Goal: Information Seeking & Learning: Learn about a topic

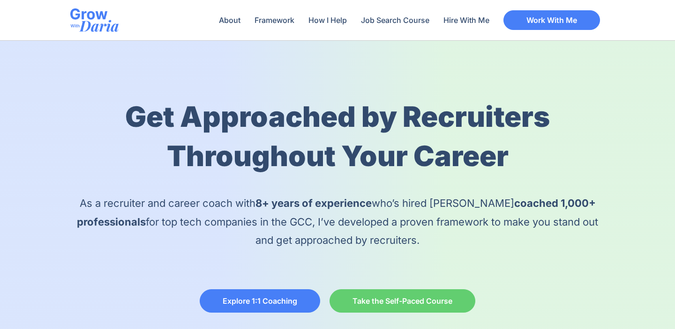
click at [338, 237] on p "As a recruiter and career coach with 8+ years of experience who’s hired and coa…" at bounding box center [337, 223] width 534 height 56
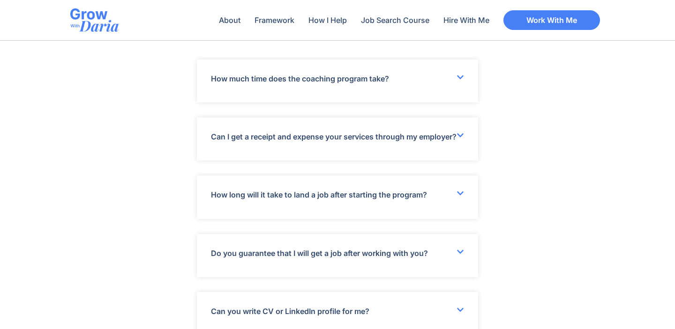
scroll to position [2643, 0]
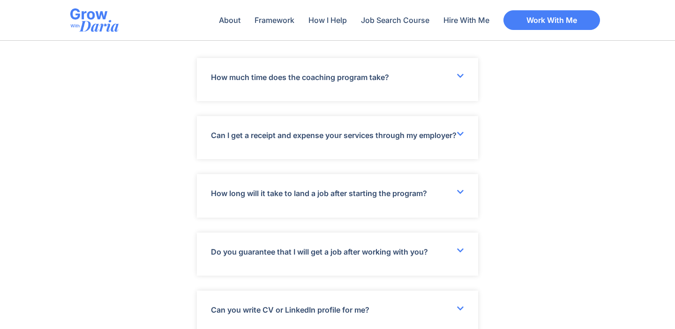
click at [464, 196] on icon at bounding box center [459, 191] width 7 height 7
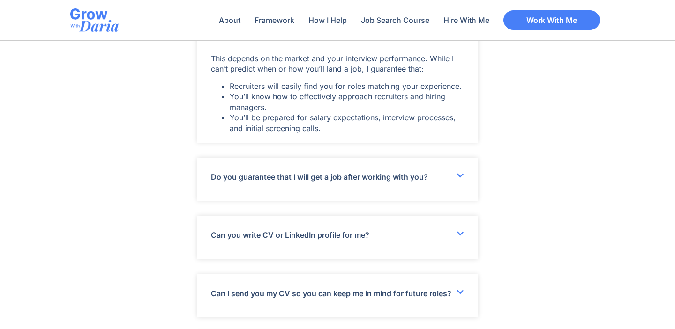
scroll to position [2812, 0]
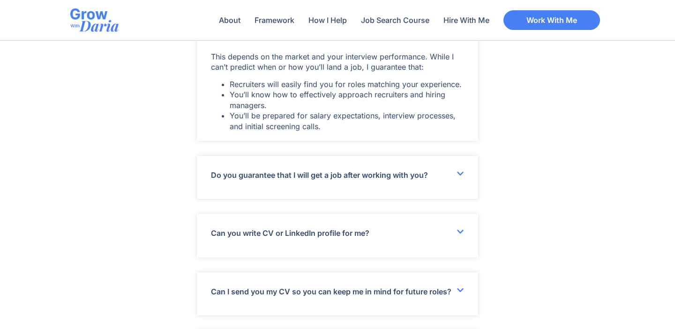
click at [462, 179] on div "Do you guarantee that I will get a job after working with you?" at bounding box center [337, 177] width 281 height 43
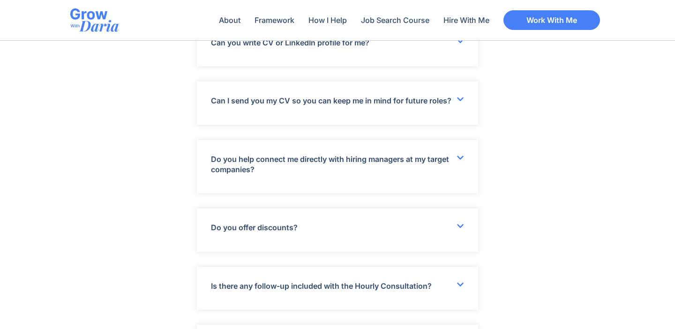
scroll to position [3093, 0]
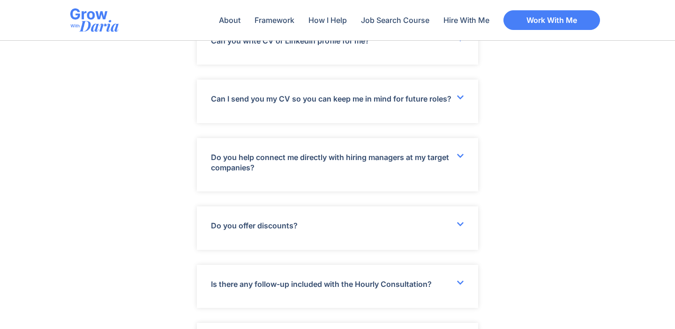
click at [462, 101] on icon at bounding box center [459, 97] width 7 height 7
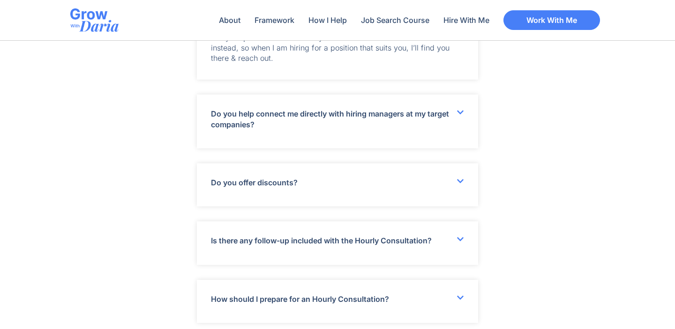
scroll to position [3187, 0]
click at [462, 114] on icon at bounding box center [460, 112] width 7 height 4
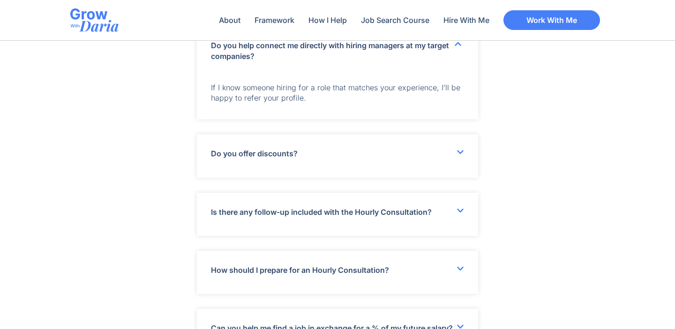
scroll to position [3299, 0]
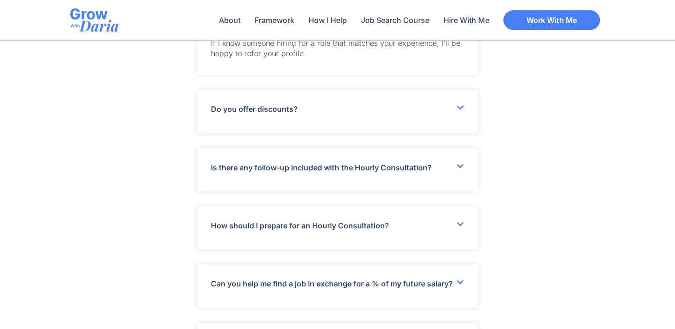
click at [460, 112] on icon at bounding box center [459, 107] width 7 height 7
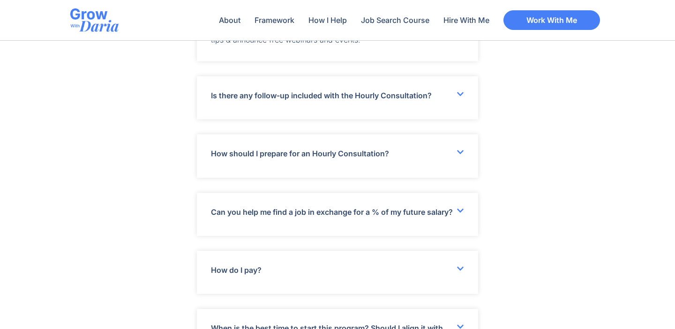
scroll to position [3412, 0]
click at [458, 97] on icon at bounding box center [459, 93] width 7 height 7
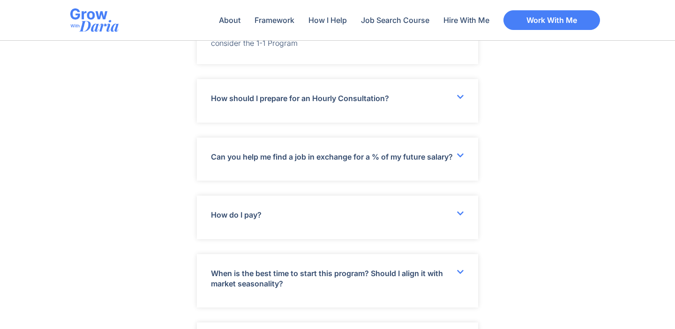
scroll to position [3524, 0]
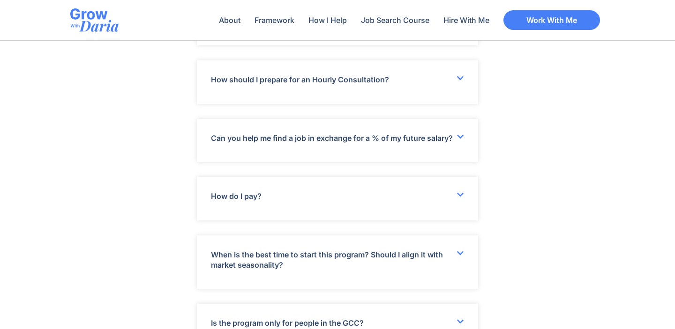
click at [463, 141] on icon at bounding box center [459, 136] width 7 height 7
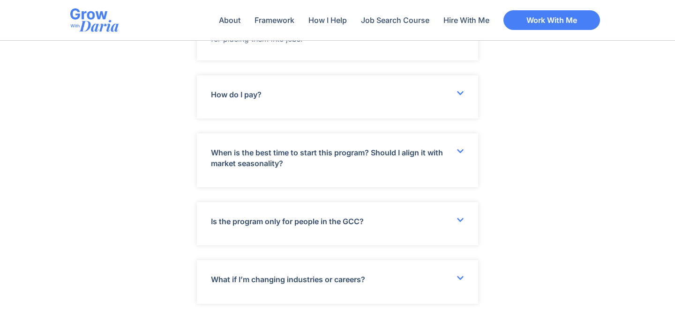
scroll to position [3693, 0]
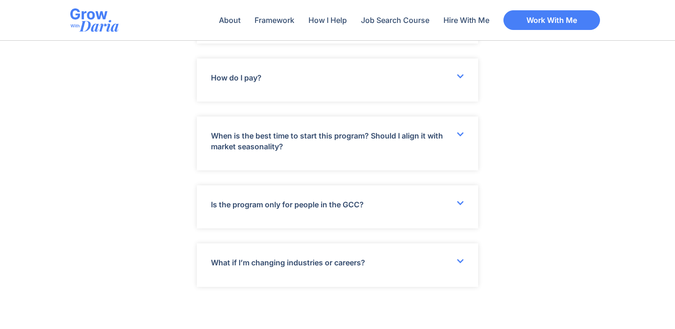
click at [460, 138] on icon at bounding box center [459, 134] width 7 height 7
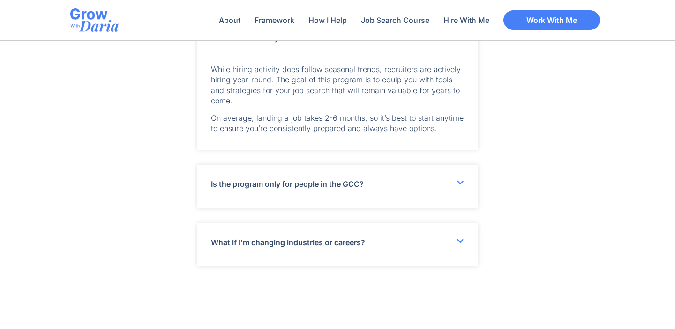
scroll to position [3806, 0]
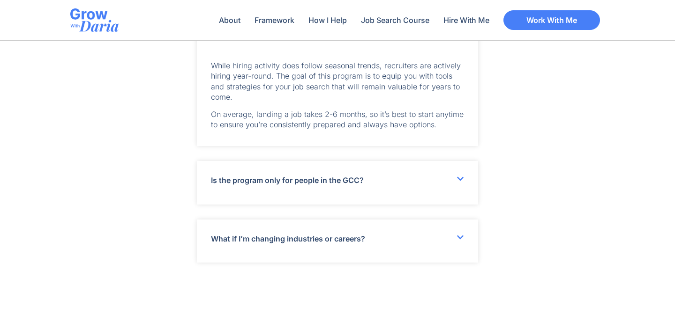
click at [459, 183] on icon at bounding box center [459, 178] width 7 height 7
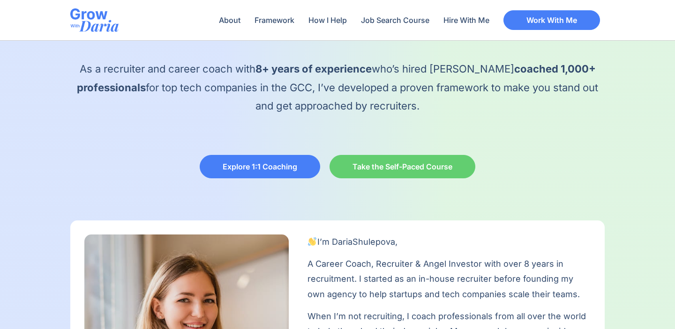
scroll to position [133, 0]
